Goal: Task Accomplishment & Management: Manage account settings

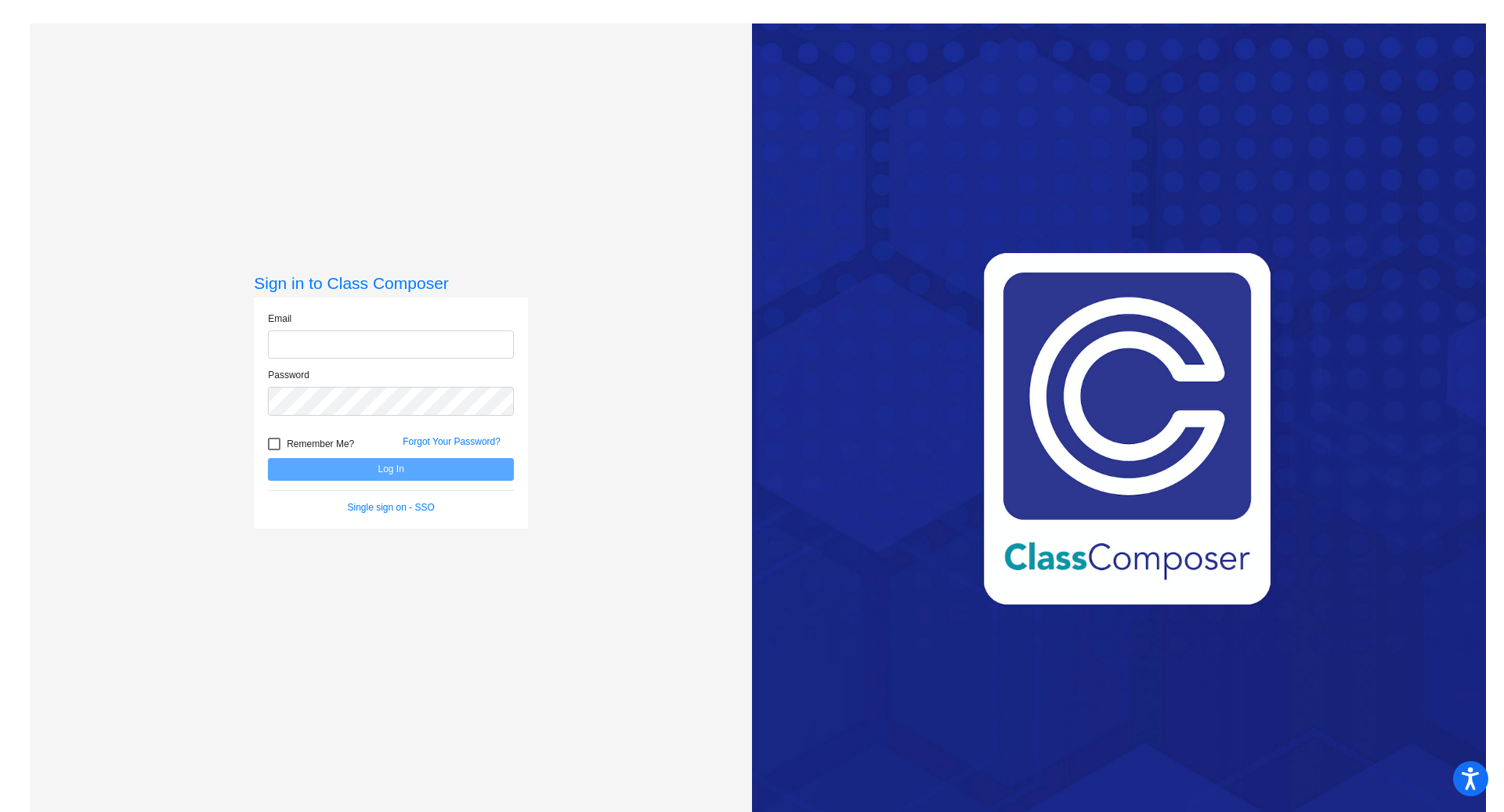
type input "[PERSON_NAME][EMAIL_ADDRESS][PERSON_NAME][DOMAIN_NAME]"
click at [446, 470] on button "Log In" at bounding box center [390, 469] width 246 height 23
